Goal: Task Accomplishment & Management: Complete application form

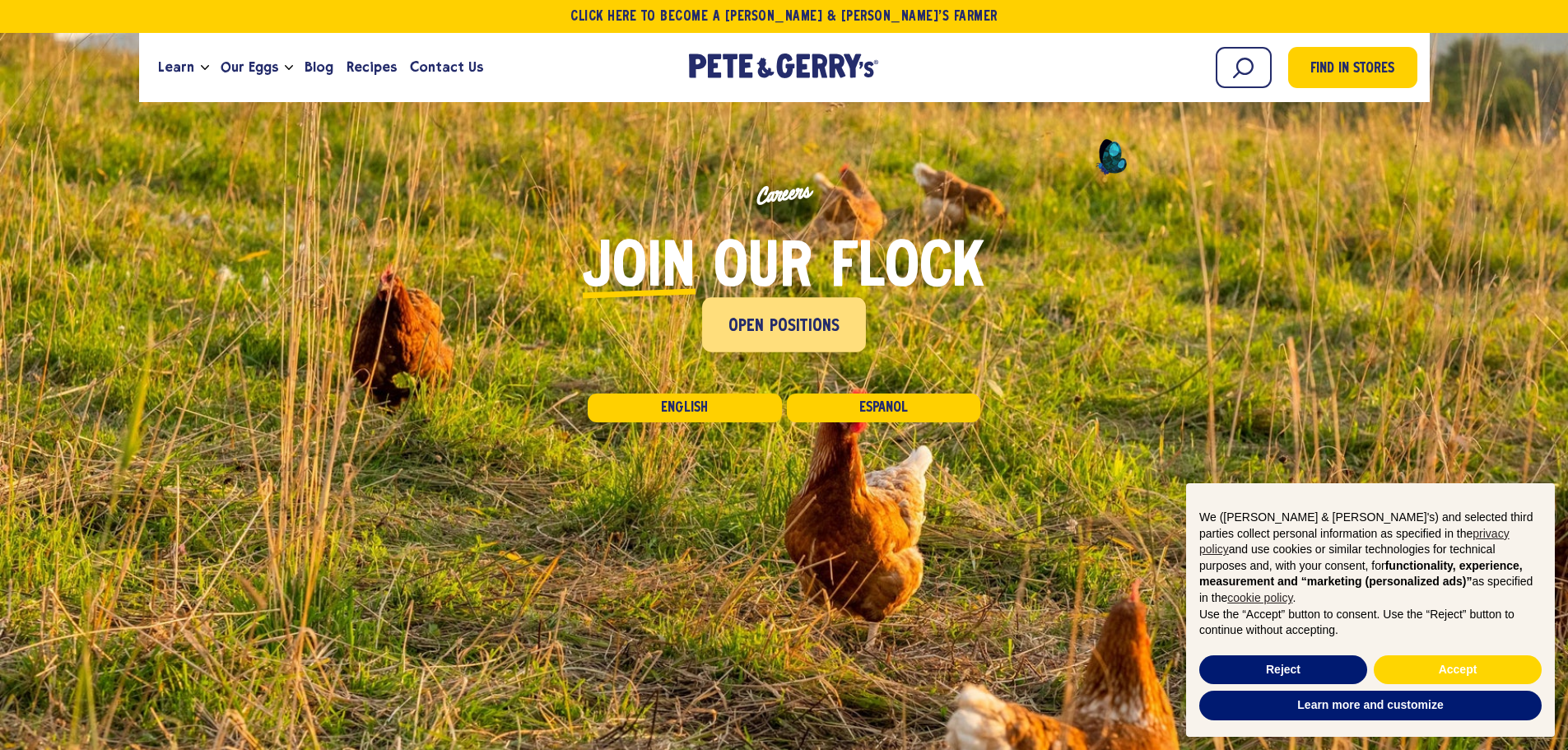
click at [790, 318] on span "Open Positions" at bounding box center [784, 327] width 112 height 26
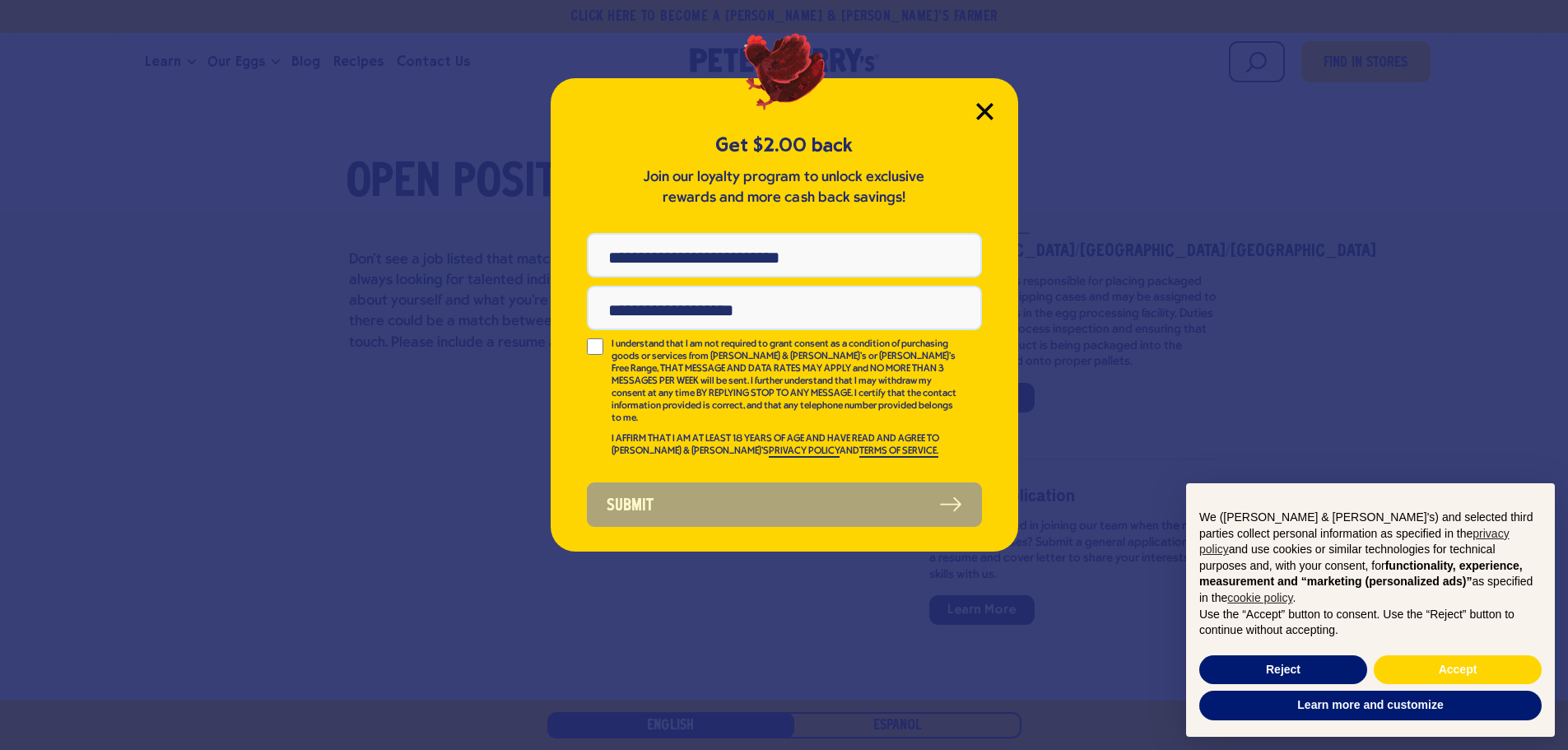
click at [975, 103] on div "Get $2.00 back Join our loyalty program to unlock exclusive rewards and more ca…" at bounding box center [784, 315] width 468 height 474
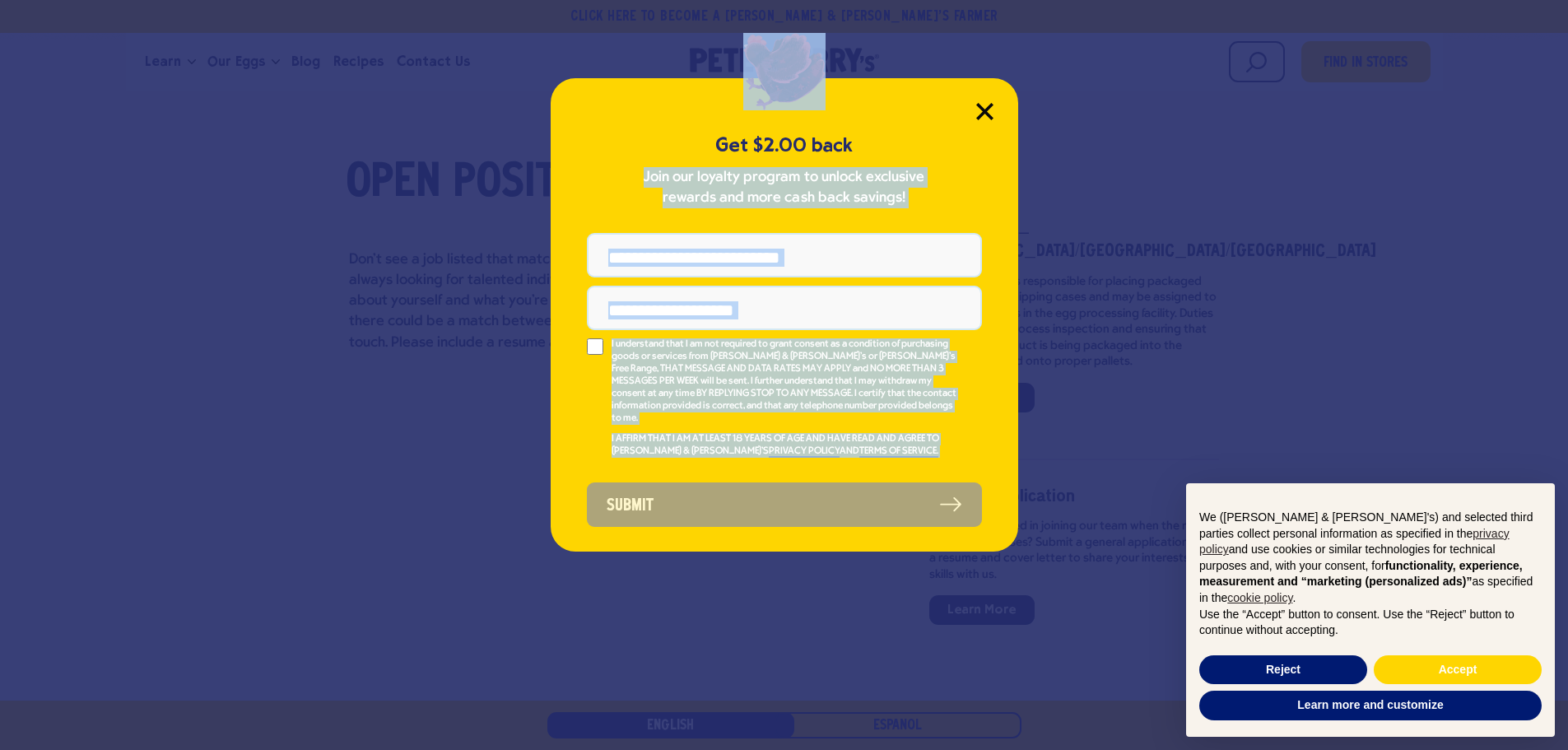
click at [991, 108] on icon "Close Modal" at bounding box center [985, 112] width 17 height 17
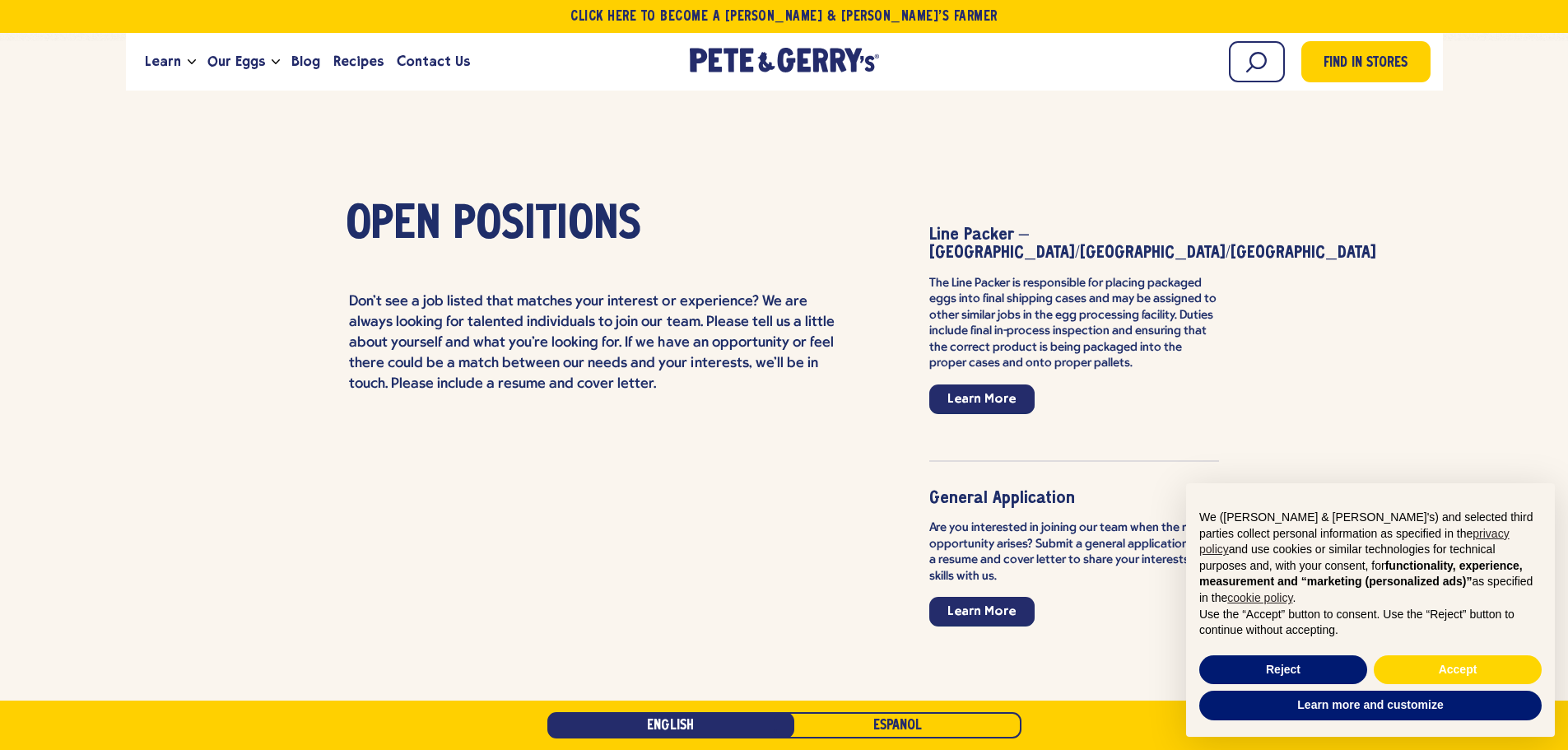
scroll to position [3741, 0]
click at [1285, 664] on button "Reject" at bounding box center [1282, 670] width 168 height 30
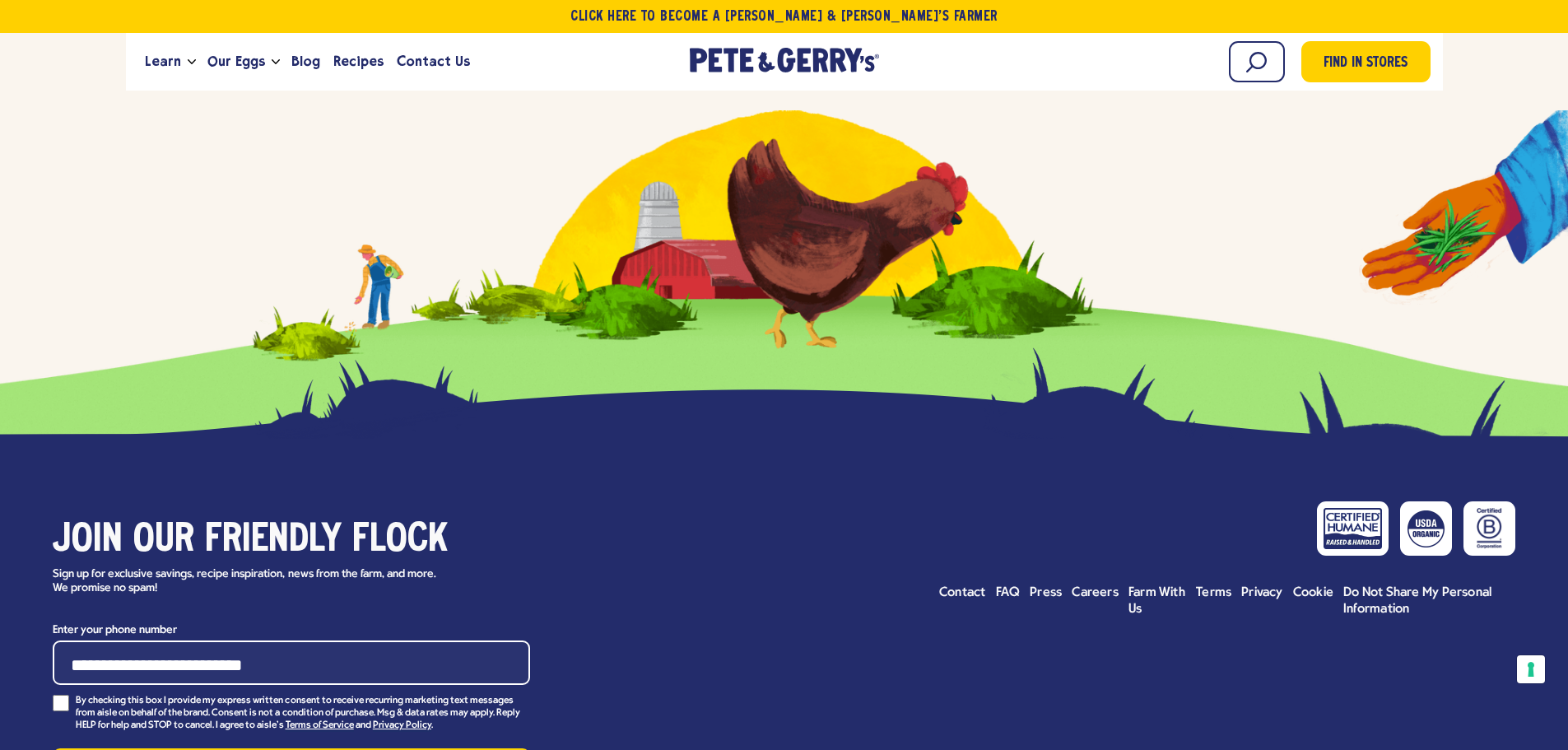
scroll to position [5594, 0]
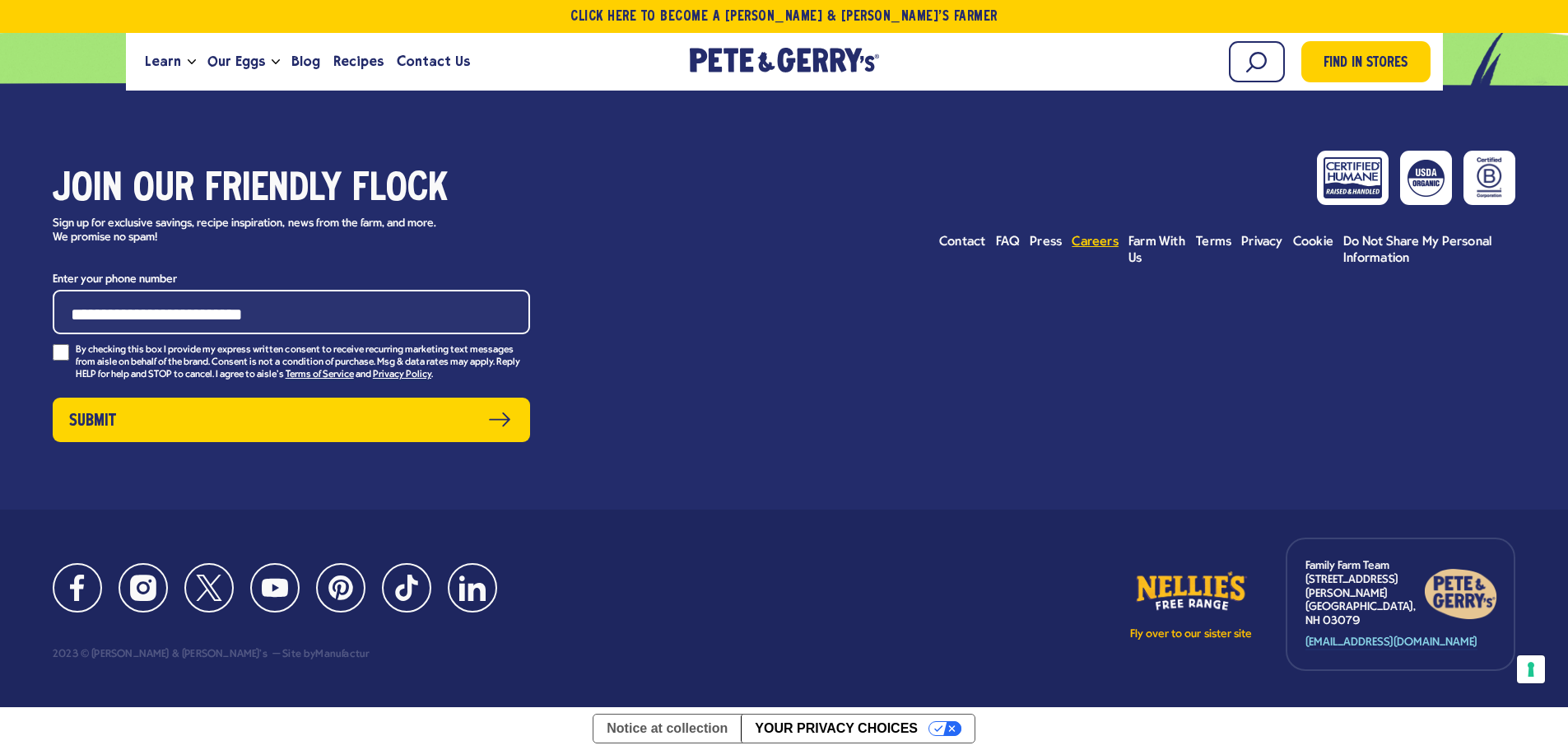
click at [1095, 249] on span "Careers" at bounding box center [1095, 242] width 47 height 13
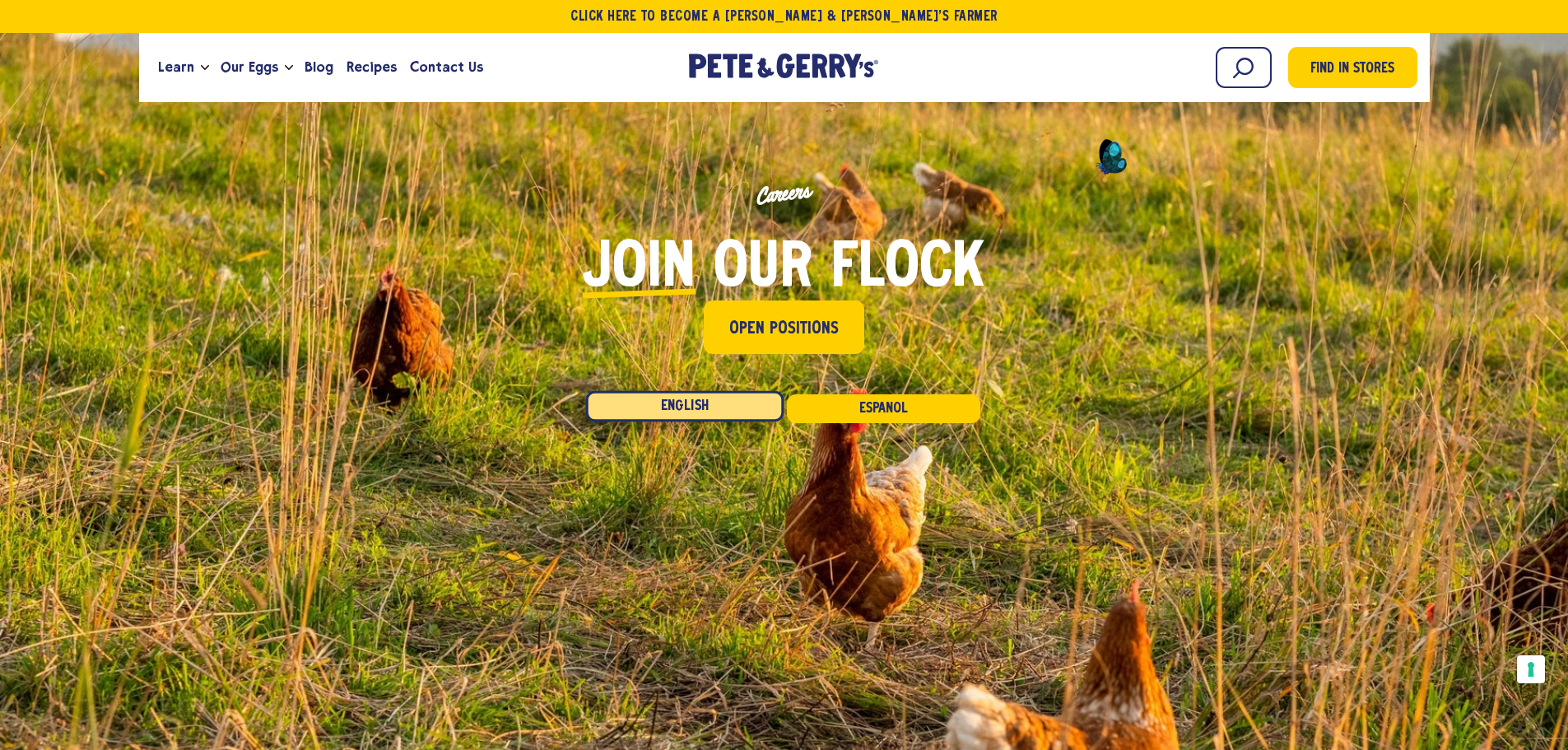
click at [697, 404] on link "English" at bounding box center [685, 406] width 197 height 31
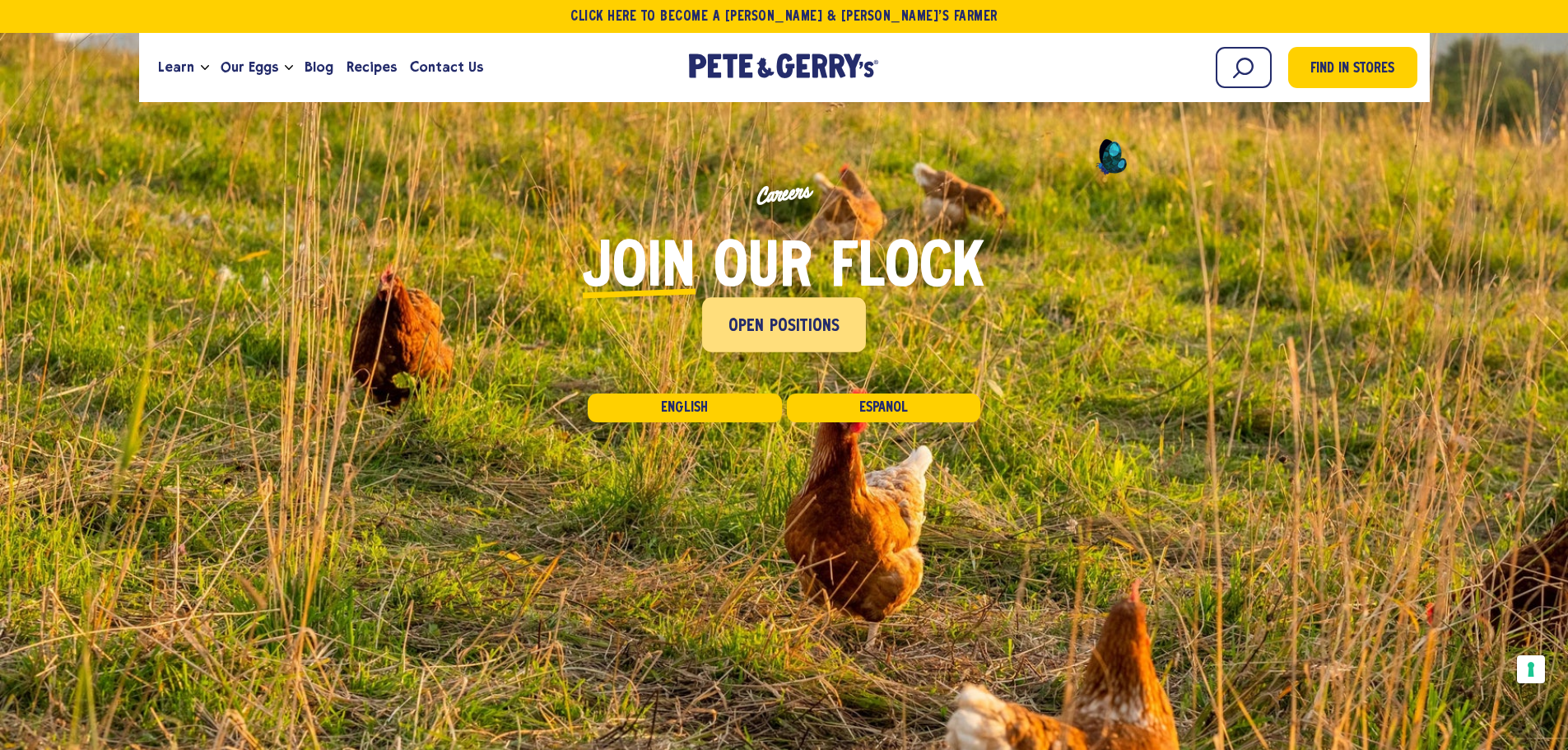
click at [777, 325] on span "Open Positions" at bounding box center [784, 327] width 112 height 26
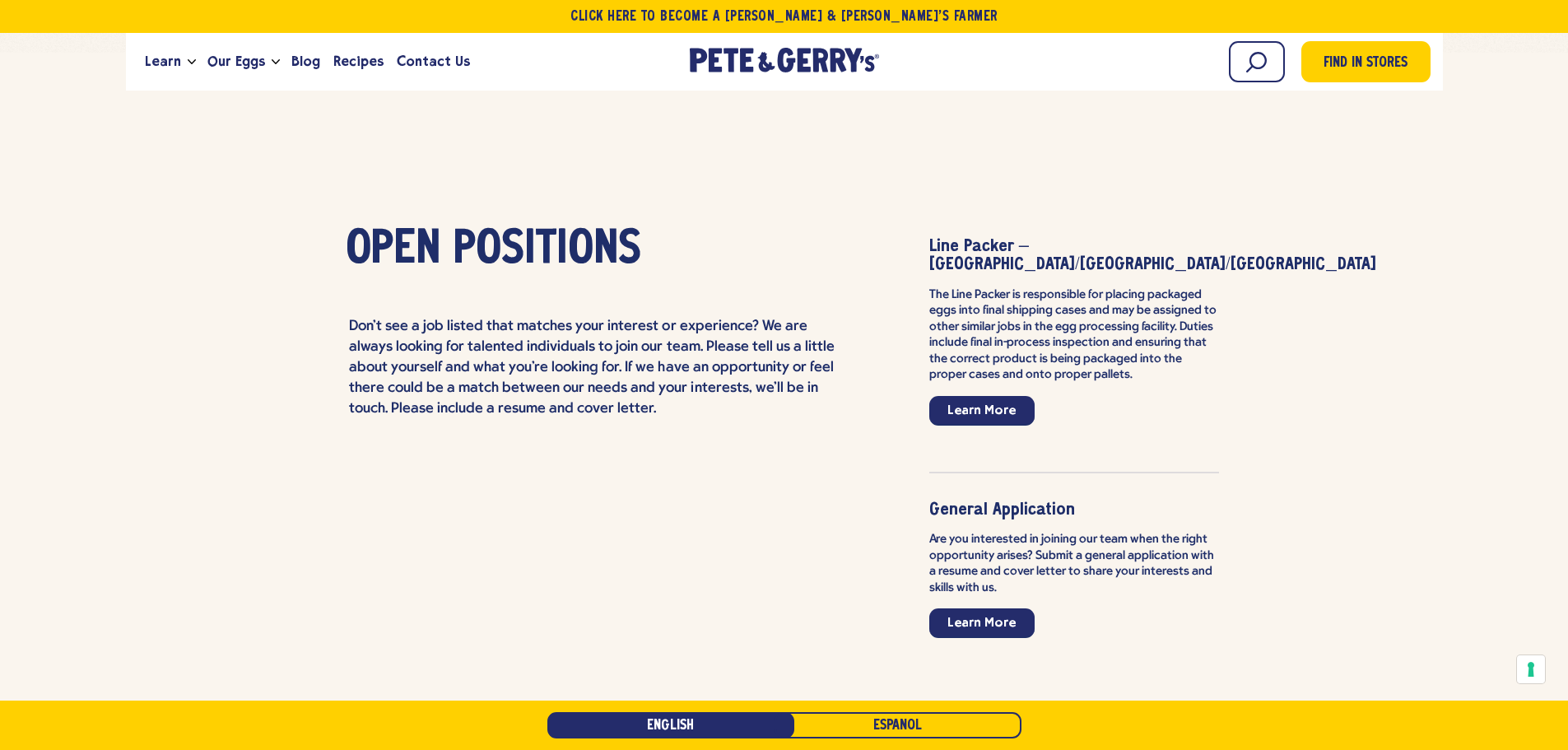
scroll to position [3744, 0]
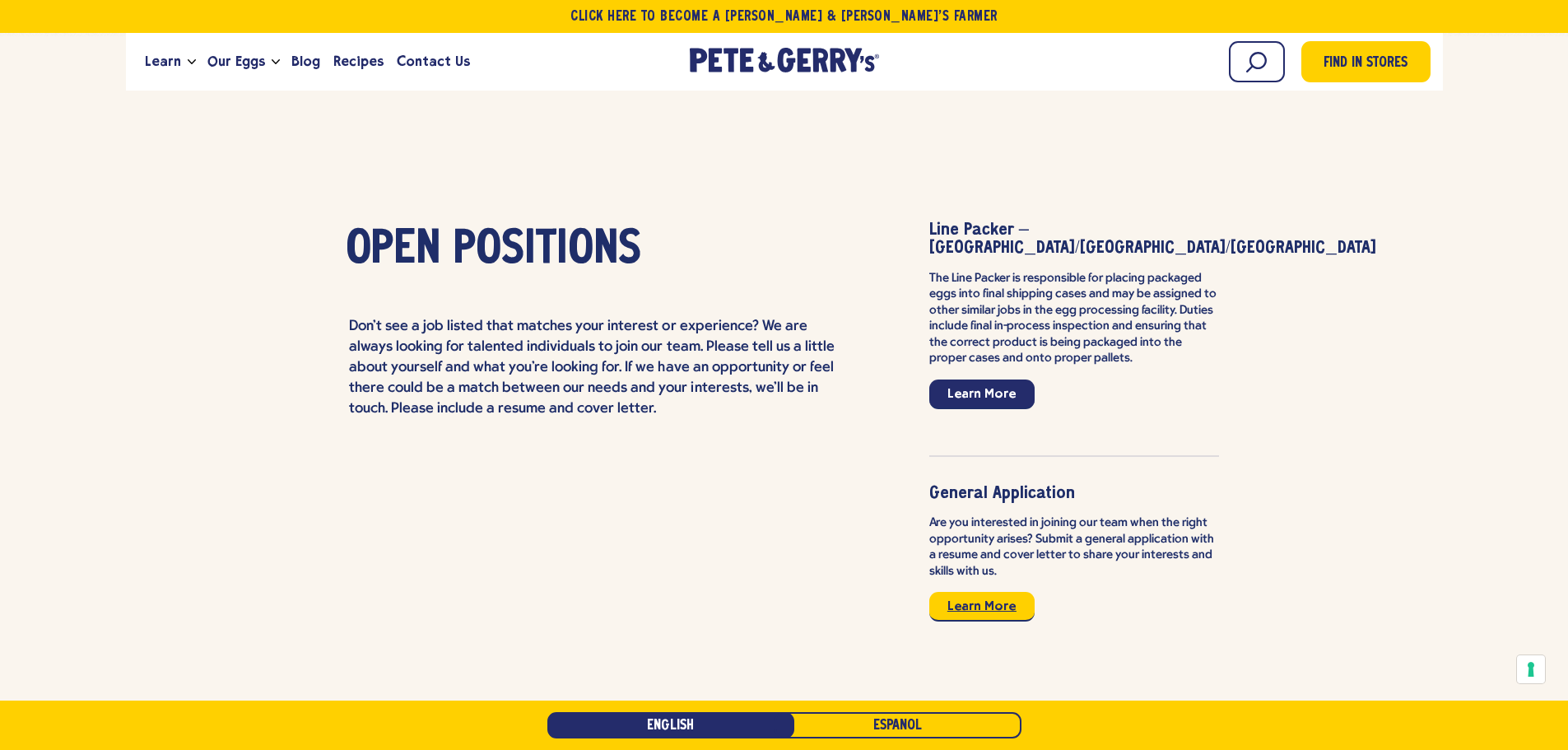
click at [993, 592] on link "Learn More" at bounding box center [982, 607] width 105 height 30
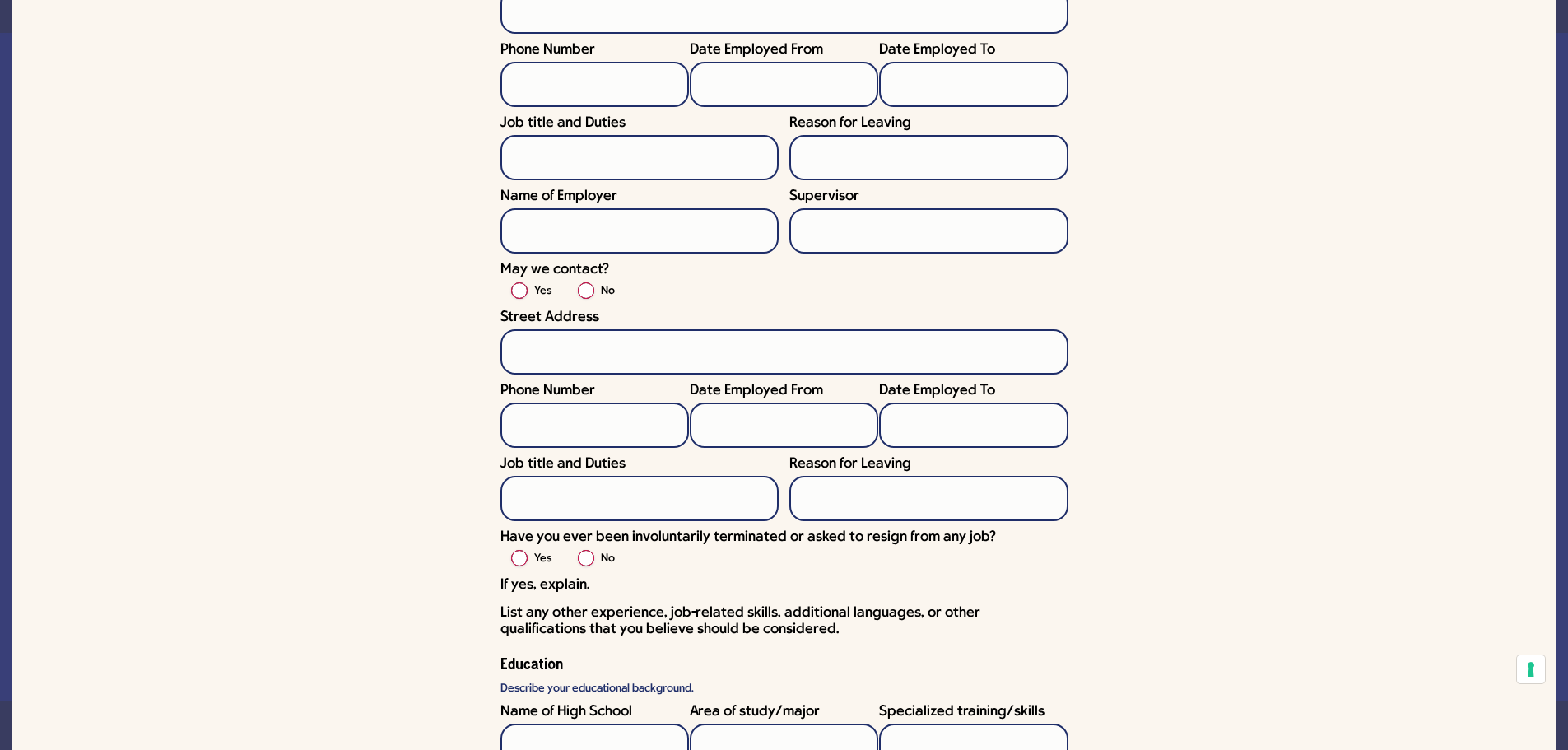
scroll to position [589, 0]
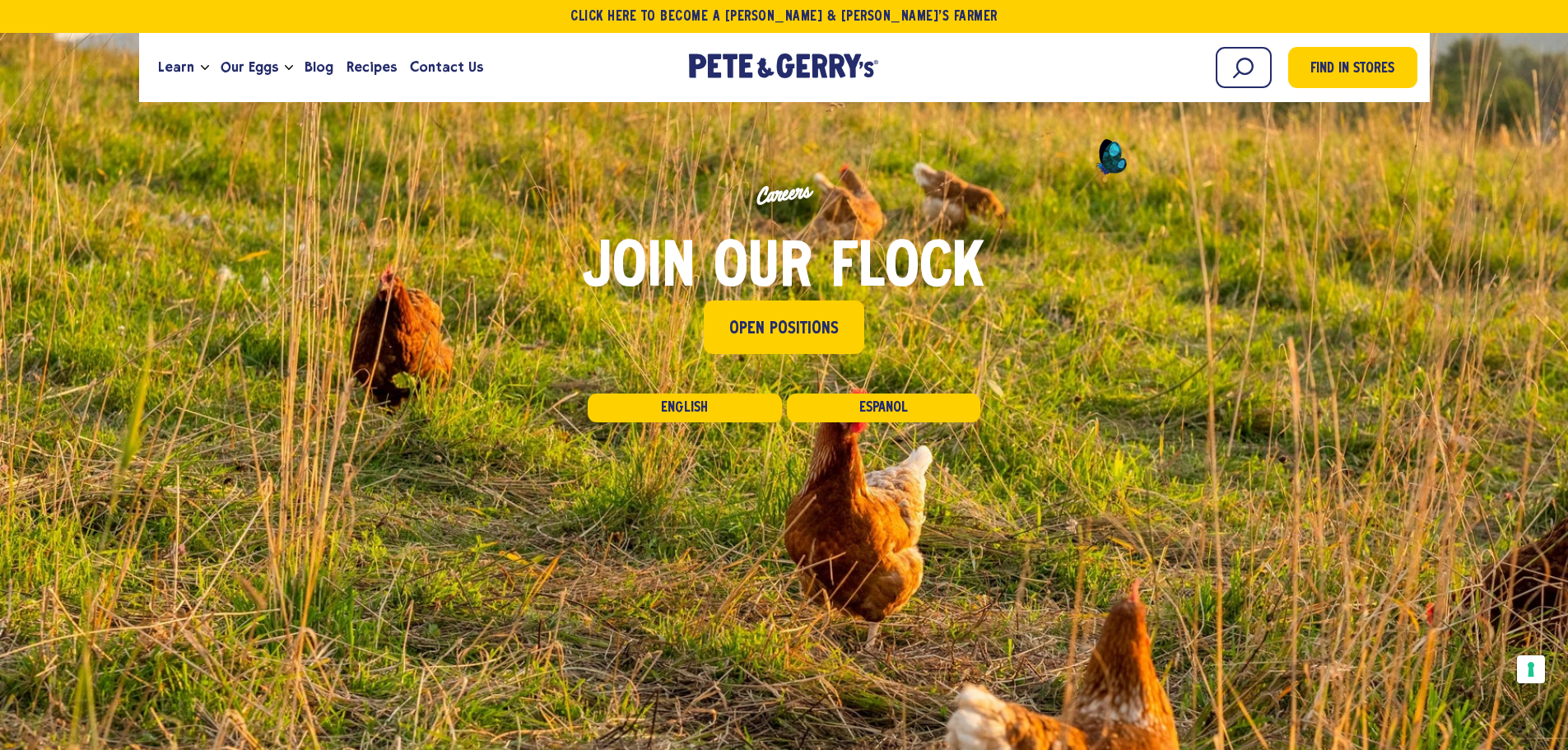
scroll to position [5594, 0]
